Goal: Task Accomplishment & Management: Manage account settings

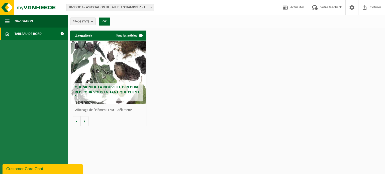
click at [126, 10] on span "10-900814 - ASSOCIATION DE FAIT DU "CHAMPRÉS" - EUGIES" at bounding box center [109, 7] width 87 height 7
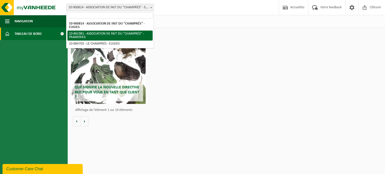
select select "100957"
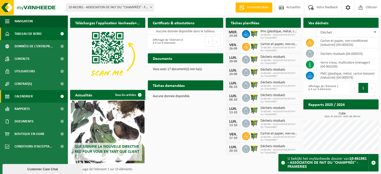
click at [14, 98] on link "Calendrier" at bounding box center [34, 96] width 68 height 13
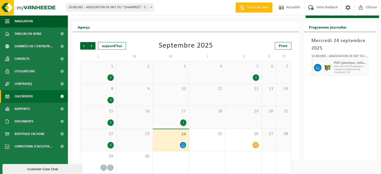
scroll to position [16, 0]
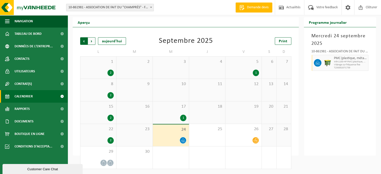
click at [91, 41] on span "Suivant" at bounding box center [92, 41] width 8 height 8
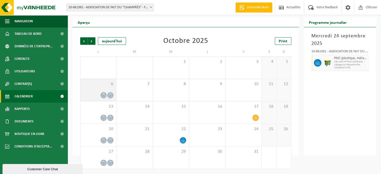
click at [97, 87] on div "6" at bounding box center [98, 90] width 36 height 22
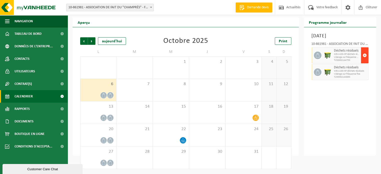
click at [365, 57] on span "button" at bounding box center [365, 55] width 4 height 10
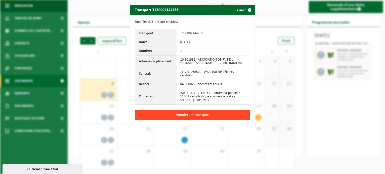
click at [196, 114] on button "Annuler un transport" at bounding box center [192, 115] width 115 height 11
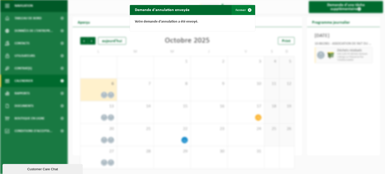
click at [246, 11] on span "button" at bounding box center [249, 10] width 10 height 10
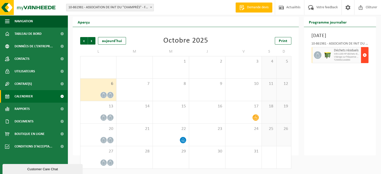
click at [363, 57] on span "button" at bounding box center [365, 55] width 4 height 10
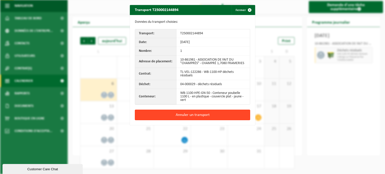
click at [223, 115] on button "Annuler un transport" at bounding box center [192, 115] width 115 height 11
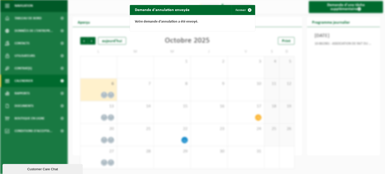
click at [342, 88] on div "Demande d'annulation envoyée Fermer Votre demande d'annulation a été envoyé." at bounding box center [192, 87] width 385 height 174
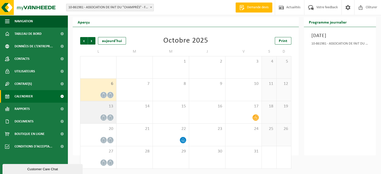
click at [108, 106] on span "13" at bounding box center [98, 107] width 31 height 6
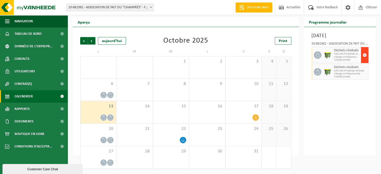
click at [363, 58] on span "button" at bounding box center [365, 55] width 4 height 10
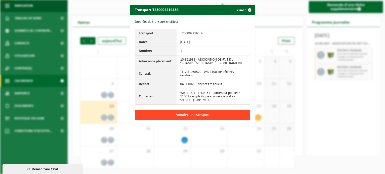
click at [214, 113] on button "Annuler un transport" at bounding box center [192, 115] width 115 height 11
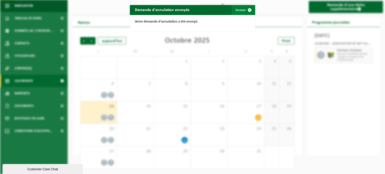
click at [242, 13] on button "Fermer" at bounding box center [242, 10] width 23 height 10
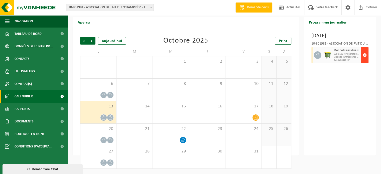
click at [365, 56] on span "button" at bounding box center [365, 55] width 4 height 10
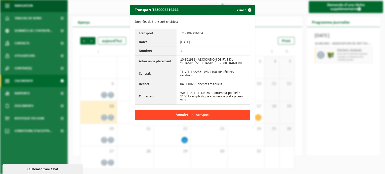
click at [224, 115] on button "Annuler un transport" at bounding box center [192, 115] width 115 height 11
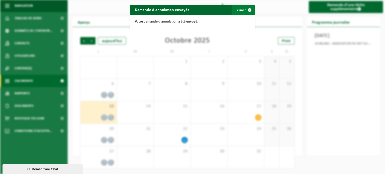
click at [244, 9] on span "button" at bounding box center [249, 10] width 10 height 10
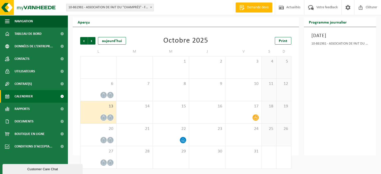
click at [350, 91] on div "Lundi 13 octobre 2025 10-861981 - ASSOCIATION DE FAIT DU "CHAMPRÉS" - FRAMERIES" at bounding box center [340, 91] width 72 height 128
click at [96, 90] on div "6" at bounding box center [98, 90] width 36 height 22
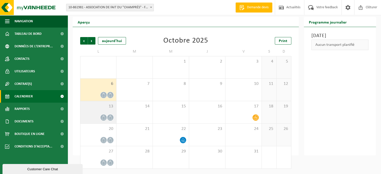
click at [89, 114] on div "13" at bounding box center [98, 112] width 36 height 22
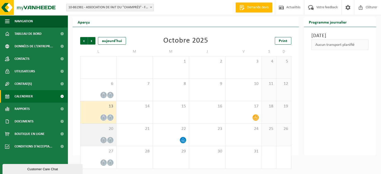
click at [95, 131] on span "20" at bounding box center [98, 129] width 31 height 6
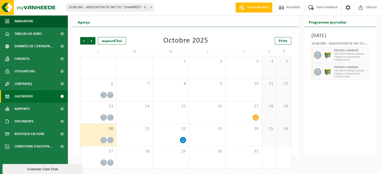
scroll to position [16, 0]
click at [91, 40] on span "Suivant" at bounding box center [92, 41] width 8 height 8
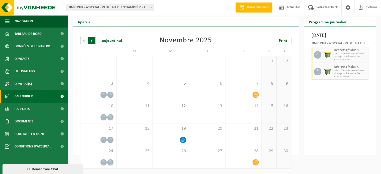
click at [84, 42] on span "Précédent" at bounding box center [84, 41] width 8 height 8
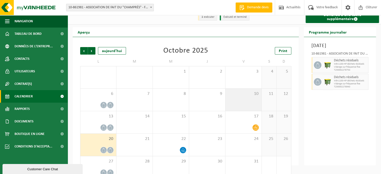
scroll to position [0, 0]
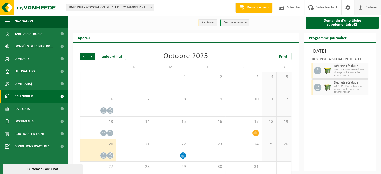
click at [363, 6] on span at bounding box center [361, 7] width 8 height 15
